Goal: Task Accomplishment & Management: Manage account settings

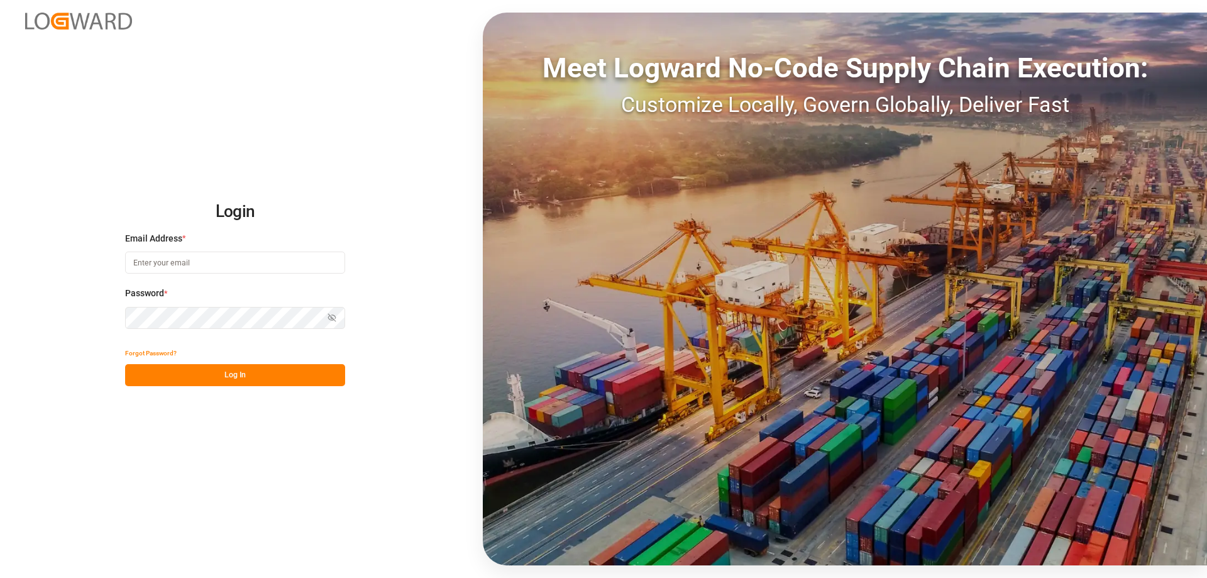
click at [237, 270] on input at bounding box center [235, 263] width 220 height 22
type input "[PERSON_NAME][EMAIL_ADDRESS][PERSON_NAME][DOMAIN_NAME]"
click at [252, 375] on button "Log In" at bounding box center [235, 375] width 220 height 22
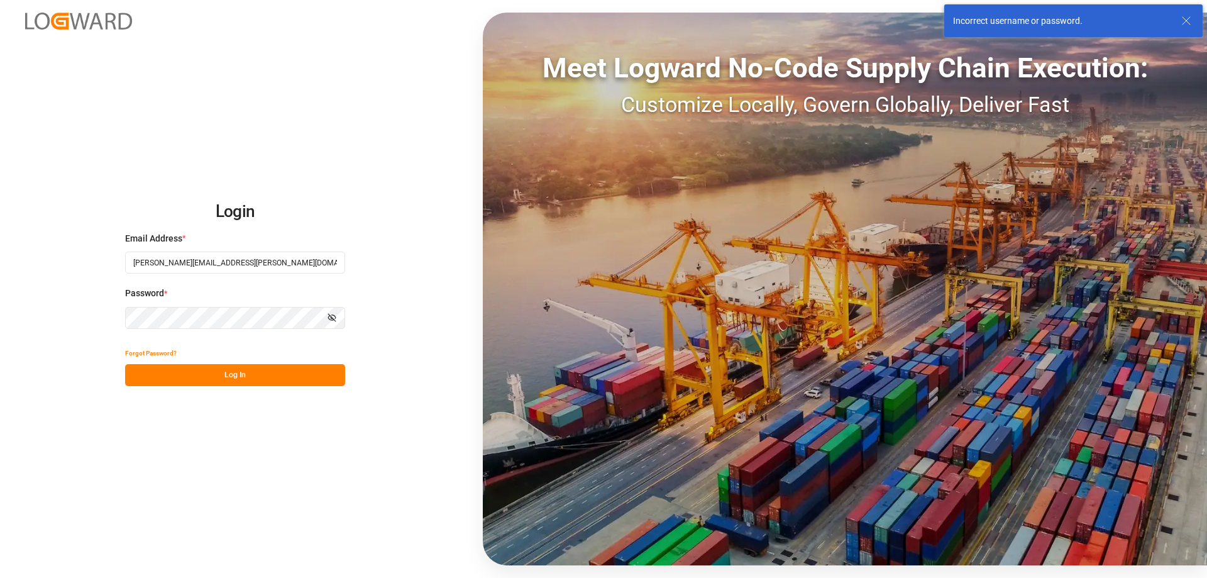
click at [67, 326] on div "Login Email Address * veronica.vilchez@compo-expert.com Password * Show passwor…" at bounding box center [603, 289] width 1207 height 578
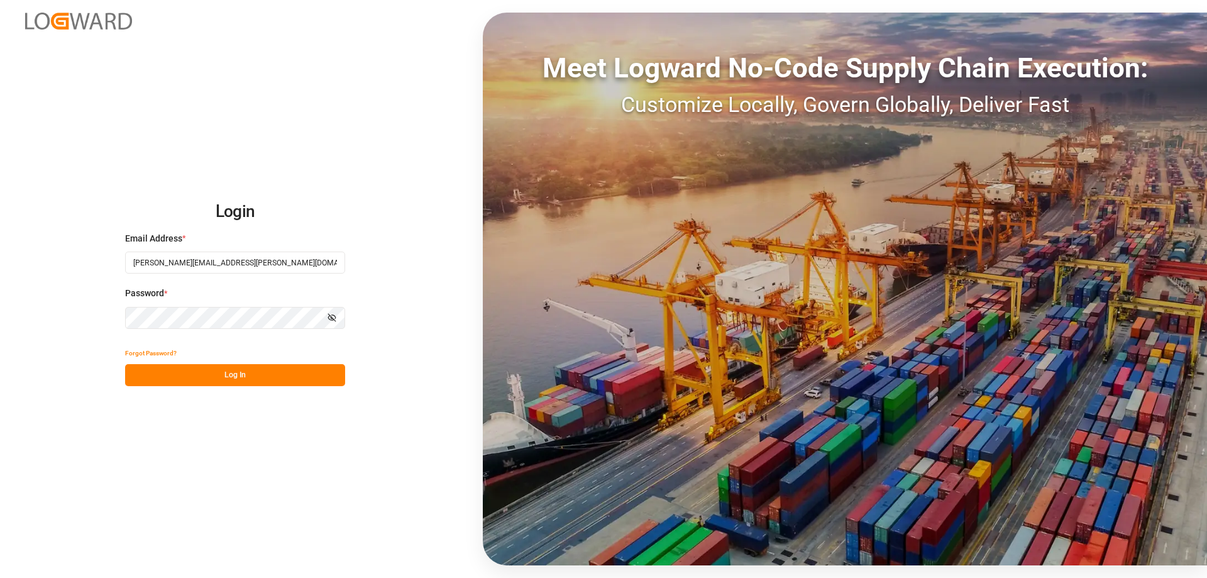
click at [257, 371] on button "Log In" at bounding box center [235, 375] width 220 height 22
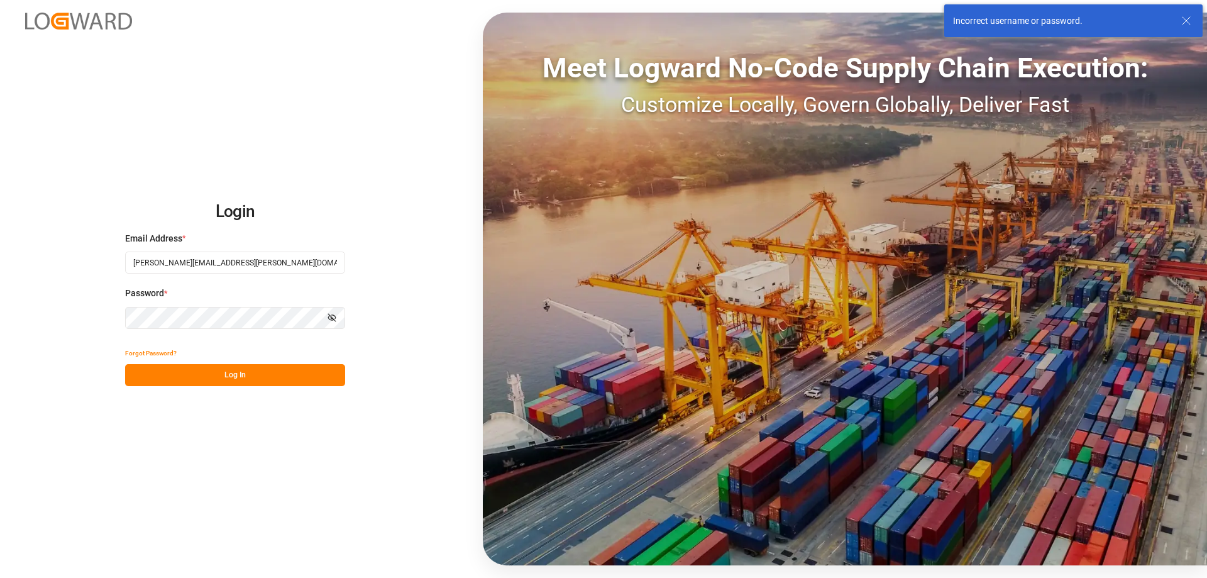
click at [0, 336] on html "Login Email Address * veronica.vilchez@compo-expert.com Password * Show passwor…" at bounding box center [603, 289] width 1207 height 578
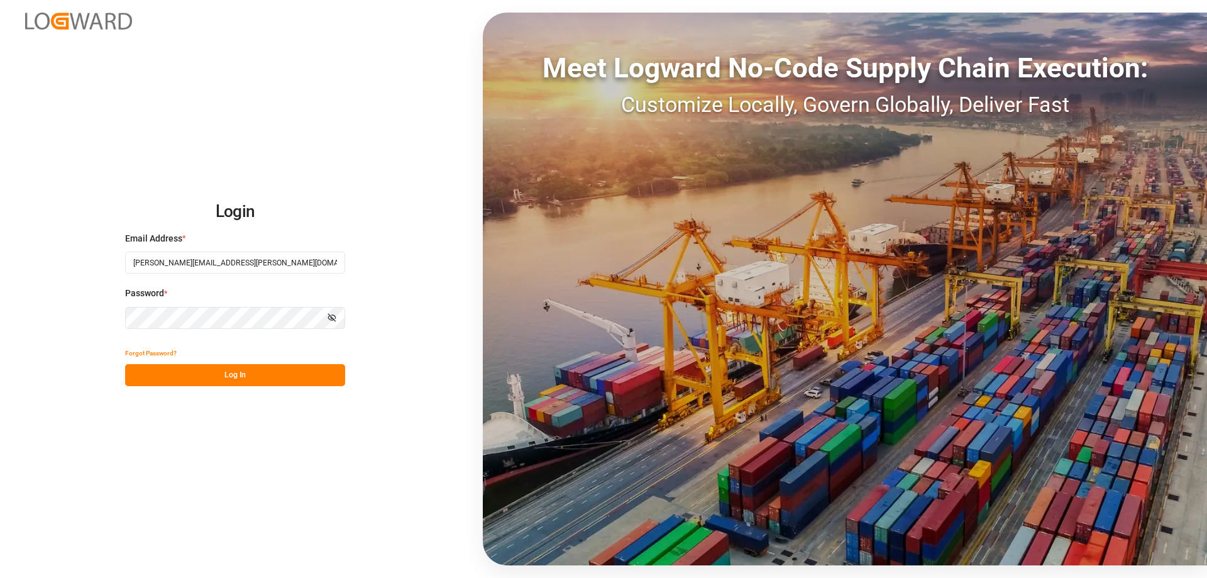
click at [303, 381] on button "Log In" at bounding box center [235, 375] width 220 height 22
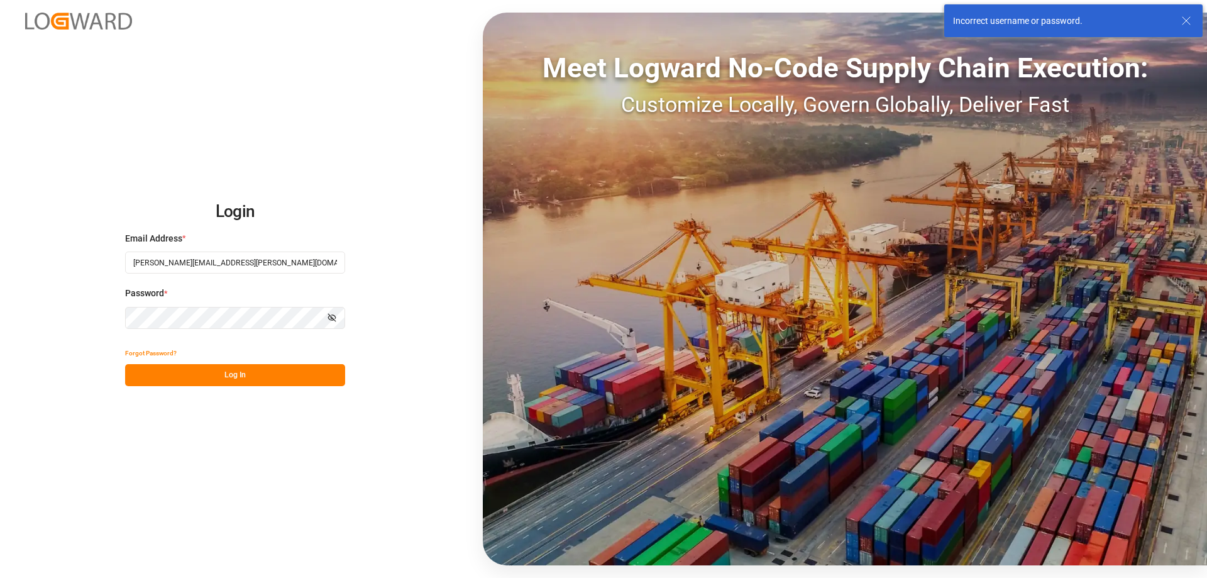
click at [50, 333] on div "Login Email Address * veronica.vilchez@compo-expert.com Password * Show passwor…" at bounding box center [603, 289] width 1207 height 578
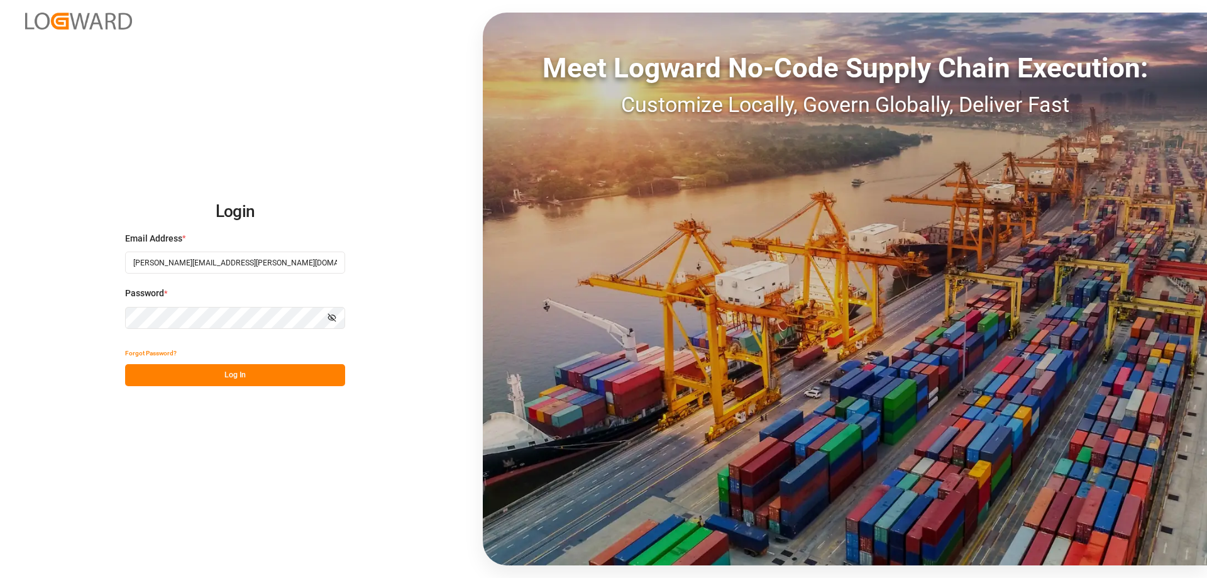
click at [191, 379] on button "Log In" at bounding box center [235, 375] width 220 height 22
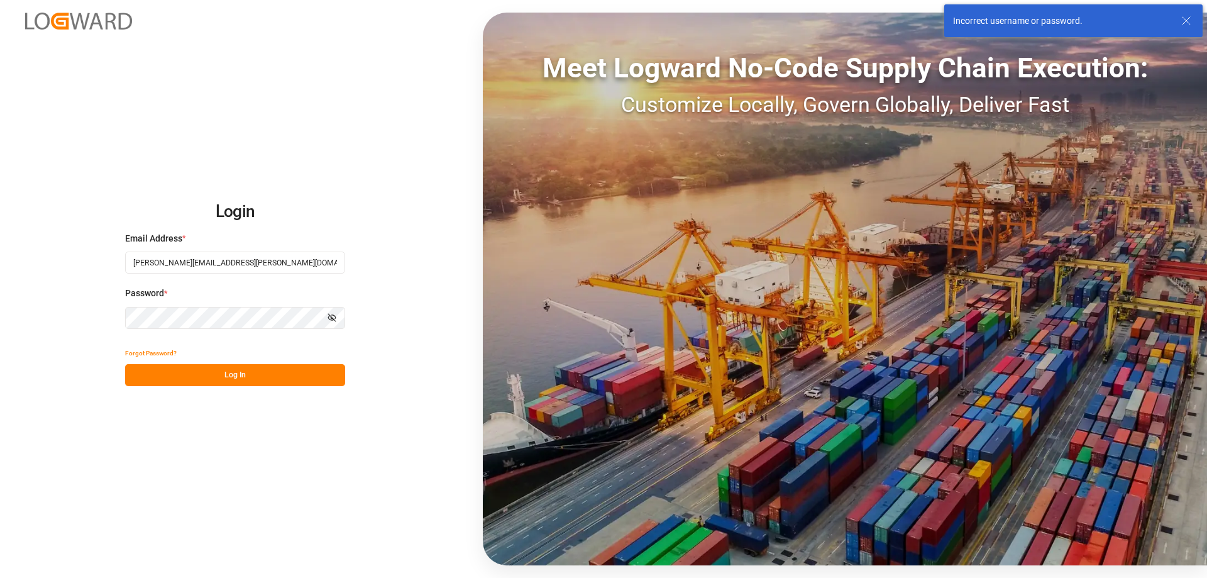
click at [135, 350] on button "Forgot Password?" at bounding box center [151, 353] width 52 height 22
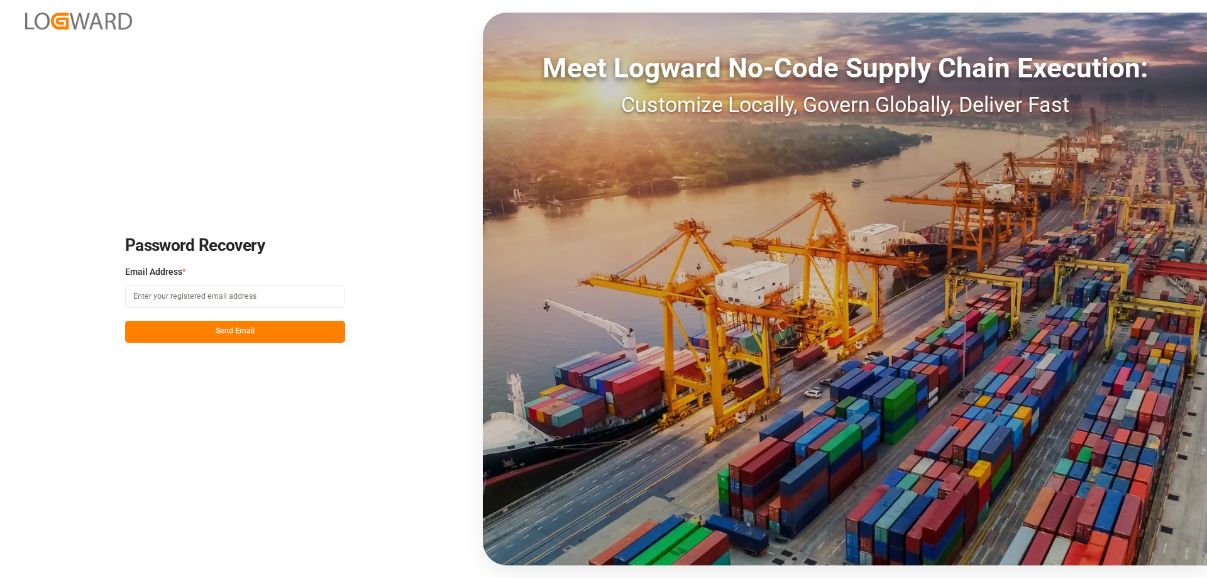
click at [220, 299] on input at bounding box center [235, 297] width 220 height 22
type input "[PERSON_NAME][EMAIL_ADDRESS][PERSON_NAME][DOMAIN_NAME]"
click at [230, 338] on button "Send Email" at bounding box center [235, 332] width 220 height 22
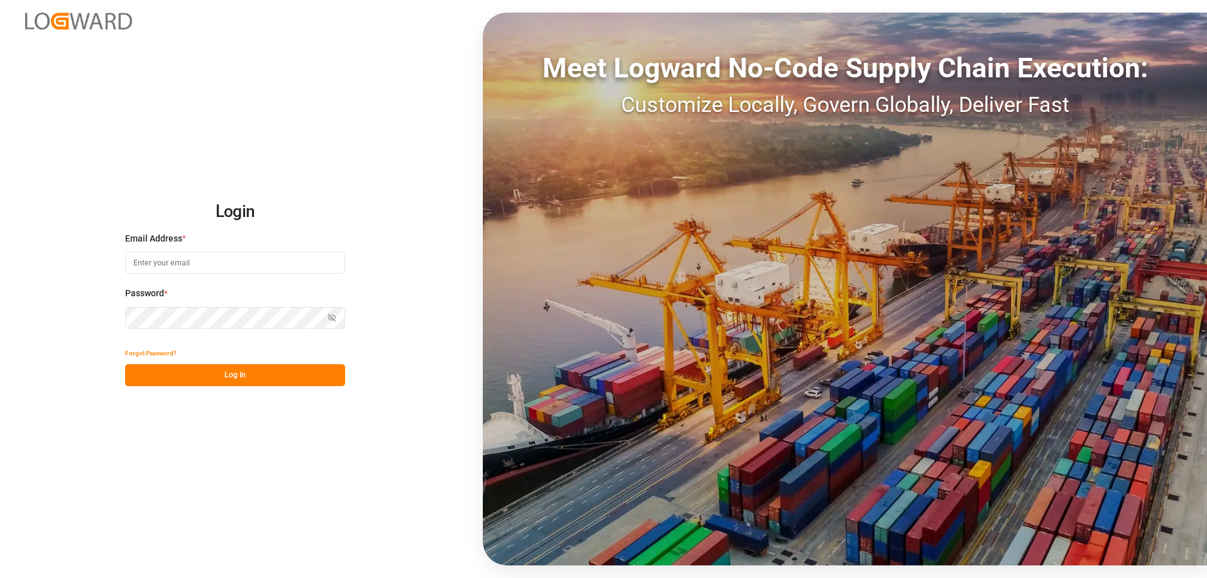
click at [223, 262] on input at bounding box center [235, 263] width 220 height 22
type input "[PERSON_NAME][EMAIL_ADDRESS][PERSON_NAME][DOMAIN_NAME]"
click at [160, 353] on button "Forgot Password?" at bounding box center [151, 353] width 52 height 22
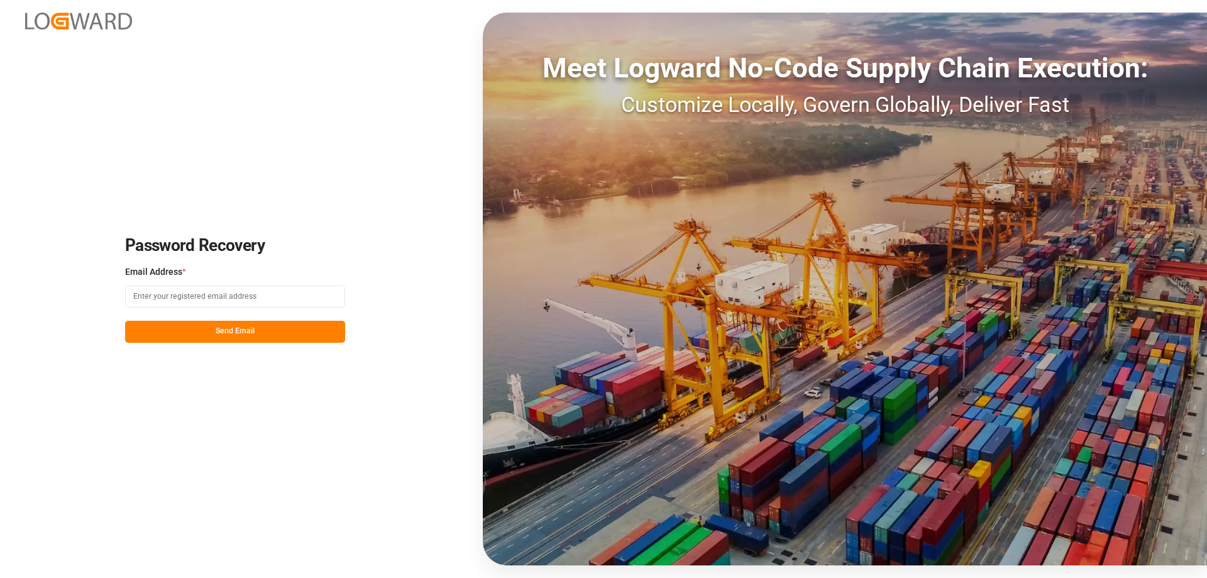
click at [186, 297] on input at bounding box center [235, 297] width 220 height 22
type input "[PERSON_NAME][EMAIL_ADDRESS][PERSON_NAME][DOMAIN_NAME]"
click at [230, 336] on button "Send Email" at bounding box center [235, 332] width 220 height 22
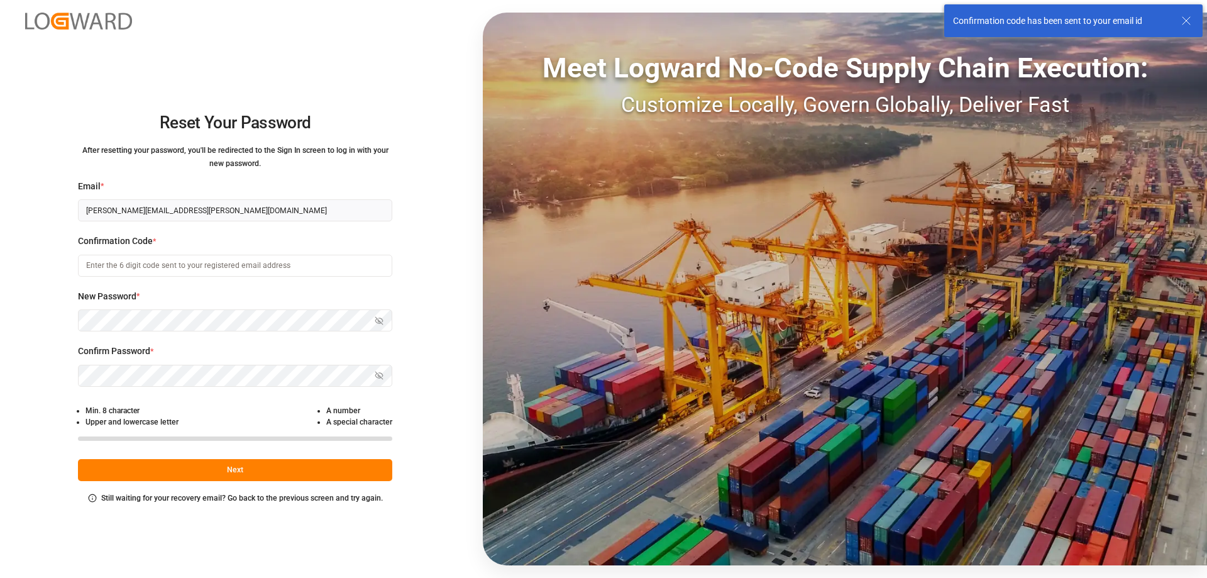
click at [145, 269] on input at bounding box center [235, 266] width 314 height 22
paste input "082050"
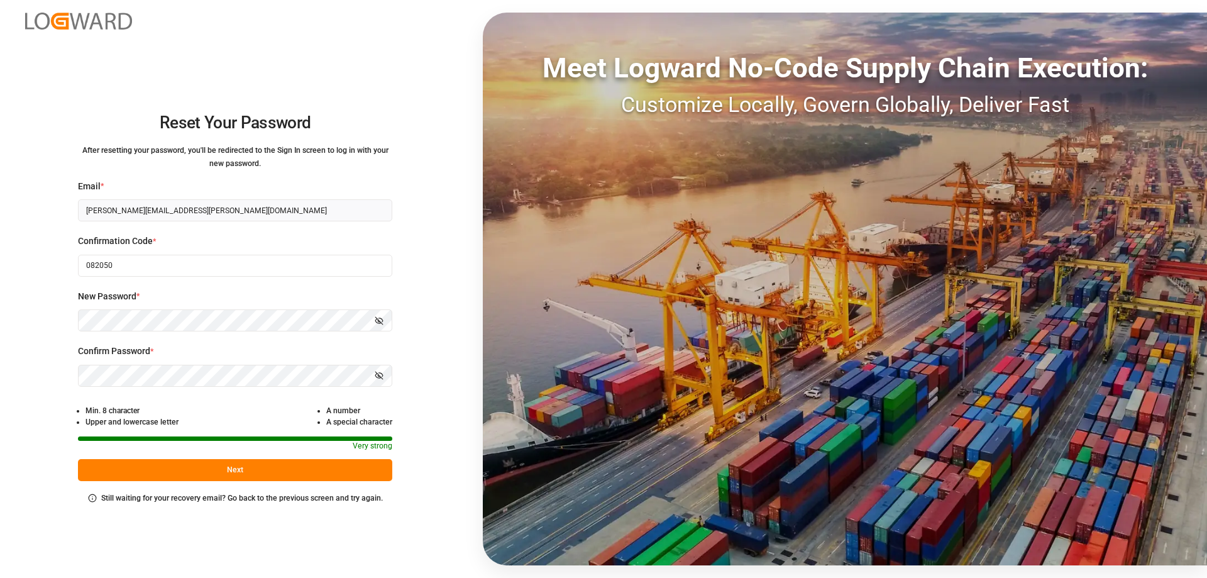
click at [208, 467] on button "Next" at bounding box center [235, 470] width 314 height 22
drag, startPoint x: 147, startPoint y: 271, endPoint x: 26, endPoint y: 282, distance: 121.3
click at [26, 282] on div "Reset Your Password After resetting your password, you'll be redirected to the …" at bounding box center [235, 289] width 470 height 578
paste input "74714"
type input "074714"
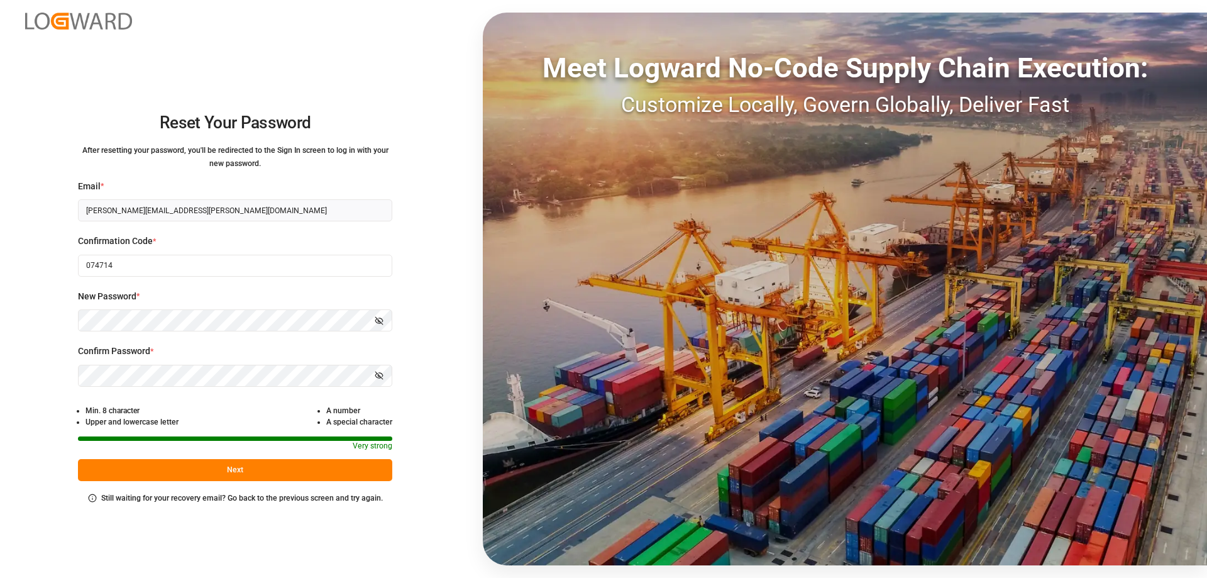
click at [251, 474] on button "Next" at bounding box center [235, 470] width 314 height 22
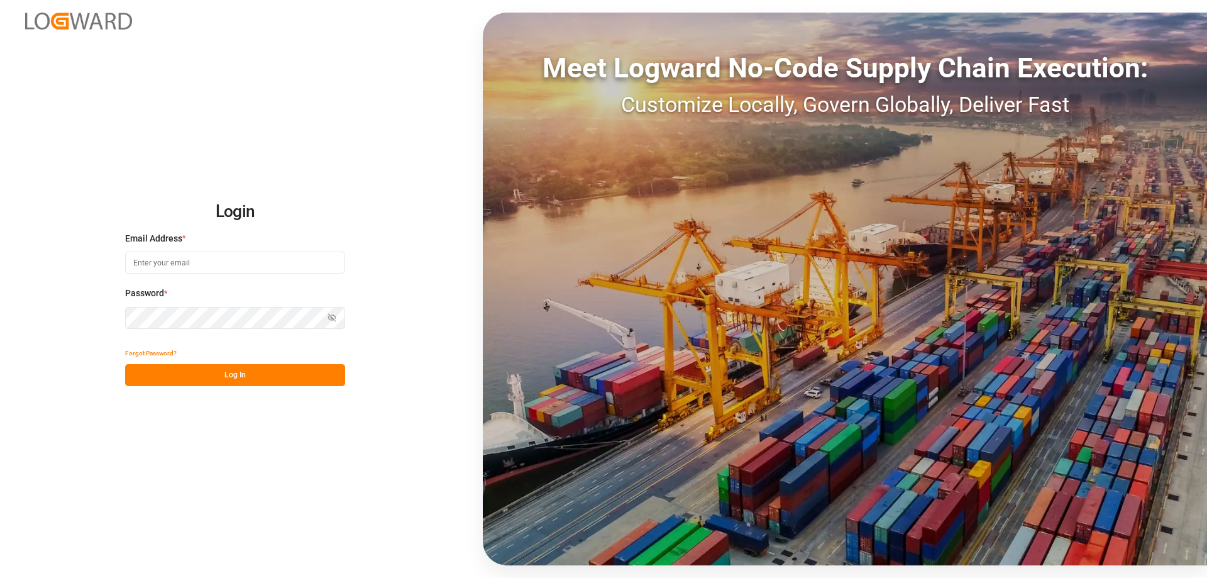
click at [174, 262] on input at bounding box center [235, 263] width 220 height 22
type input "[PERSON_NAME][EMAIL_ADDRESS][PERSON_NAME][DOMAIN_NAME]"
drag, startPoint x: 248, startPoint y: 379, endPoint x: 320, endPoint y: 424, distance: 85.7
click at [248, 378] on button "Log In" at bounding box center [235, 375] width 220 height 22
